Goal: Task Accomplishment & Management: Use online tool/utility

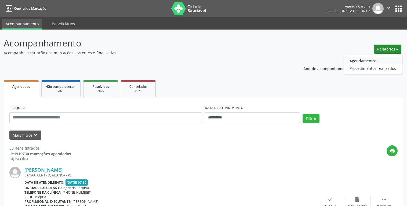
click at [361, 60] on link "Agendamentos" at bounding box center [373, 61] width 58 height 8
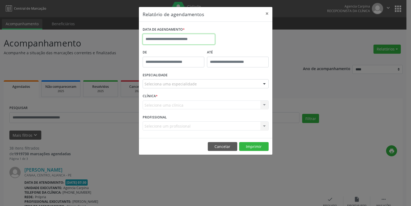
click at [172, 41] on input "text" at bounding box center [179, 39] width 72 height 11
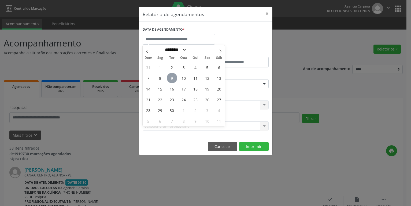
click at [173, 79] on span "9" at bounding box center [172, 78] width 10 height 10
type input "**********"
click at [174, 75] on span "9" at bounding box center [172, 78] width 10 height 10
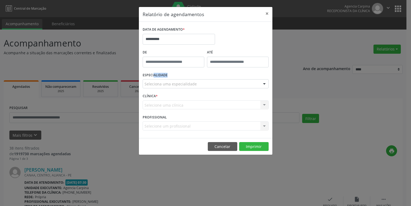
click at [174, 75] on div "ESPECIALIDADE Seleciona uma especialidade Todas as especialidades Alergologia A…" at bounding box center [205, 81] width 129 height 21
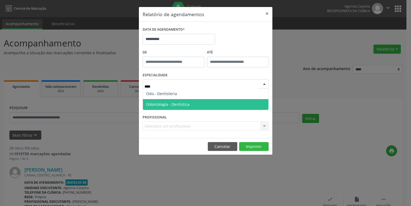
click at [158, 104] on span "Odontologia - Dentística" at bounding box center [167, 104] width 43 height 5
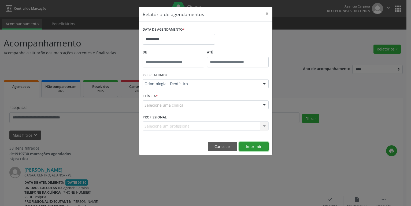
click at [252, 145] on button "Imprimir" at bounding box center [253, 146] width 29 height 9
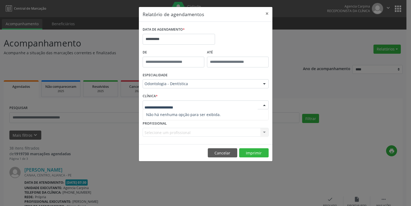
click at [189, 105] on div at bounding box center [206, 104] width 126 height 9
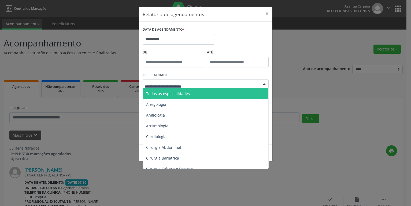
click at [161, 82] on input "text" at bounding box center [201, 86] width 113 height 11
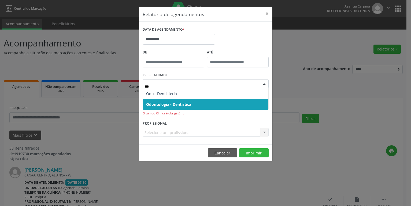
click at [171, 104] on span "Odontologia - Dentística" at bounding box center [168, 104] width 45 height 5
type input "***"
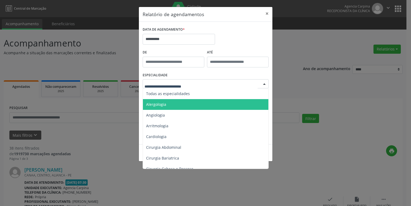
click at [264, 82] on div at bounding box center [264, 83] width 8 height 9
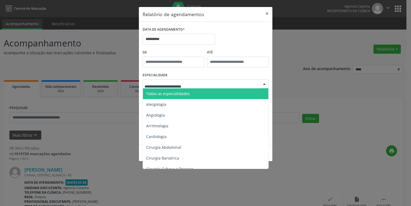
click at [146, 85] on input "text" at bounding box center [201, 86] width 113 height 11
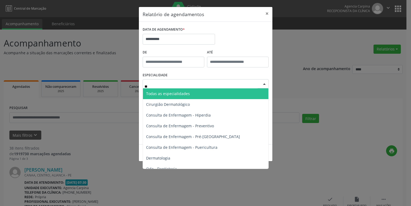
type input "***"
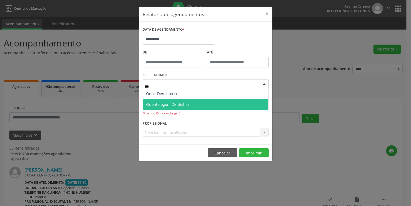
click at [157, 107] on span "Odontologia - Dentística" at bounding box center [167, 104] width 43 height 5
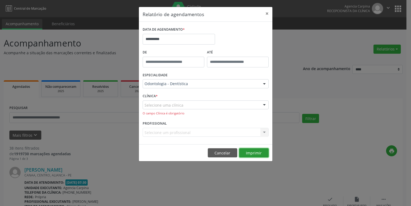
click at [258, 153] on button "Imprimir" at bounding box center [253, 152] width 29 height 9
click at [264, 104] on div at bounding box center [264, 105] width 8 height 9
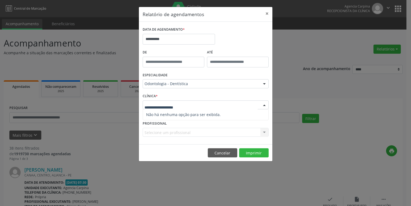
click at [147, 105] on input "text" at bounding box center [201, 107] width 113 height 11
click at [178, 102] on input "text" at bounding box center [201, 107] width 113 height 11
click at [165, 108] on input "text" at bounding box center [201, 107] width 113 height 11
click at [296, 153] on div "**********" at bounding box center [205, 103] width 411 height 206
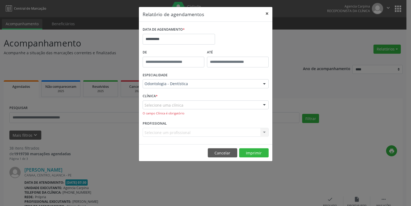
click at [267, 13] on button "×" at bounding box center [267, 13] width 11 height 13
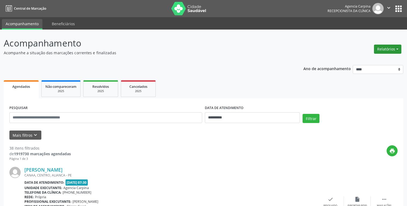
click at [391, 48] on button "Relatórios" at bounding box center [387, 49] width 27 height 9
click at [363, 62] on link "Agendamentos" at bounding box center [373, 61] width 58 height 8
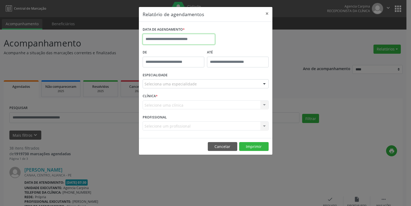
click at [172, 36] on input "text" at bounding box center [179, 39] width 72 height 11
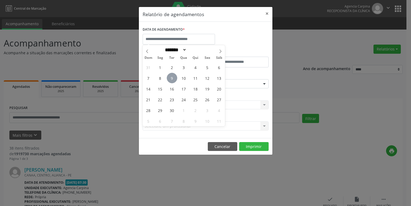
click at [172, 78] on span "9" at bounding box center [172, 78] width 10 height 10
type input "**********"
click at [172, 78] on span "9" at bounding box center [172, 78] width 10 height 10
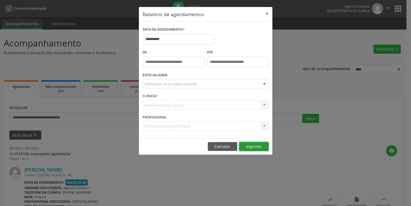
click at [256, 147] on button "Imprimir" at bounding box center [253, 146] width 29 height 9
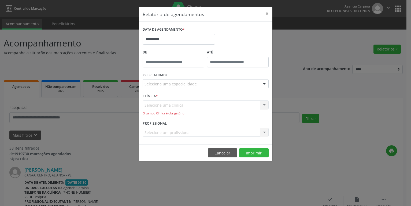
click at [149, 108] on div "Selecione uma clínica Nenhum resultado encontrado para: " " Não há nenhuma opçã…" at bounding box center [206, 107] width 126 height 15
click at [152, 105] on div "Selecione uma clínica Nenhum resultado encontrado para: " " Não há nenhuma opçã…" at bounding box center [206, 107] width 126 height 15
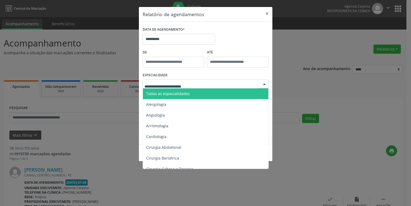
click at [155, 83] on input "text" at bounding box center [201, 86] width 113 height 11
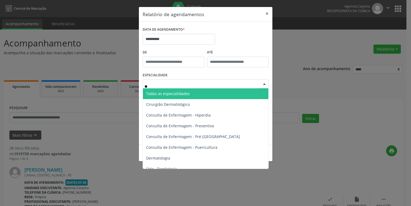
type input "***"
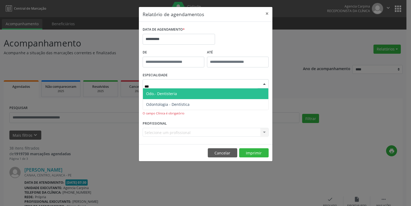
click at [157, 92] on span "Odo.- Dentisteria" at bounding box center [161, 93] width 31 height 5
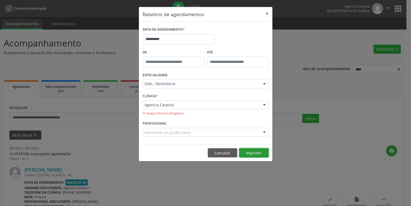
click at [253, 153] on button "Imprimir" at bounding box center [253, 152] width 29 height 9
